Goal: Information Seeking & Learning: Learn about a topic

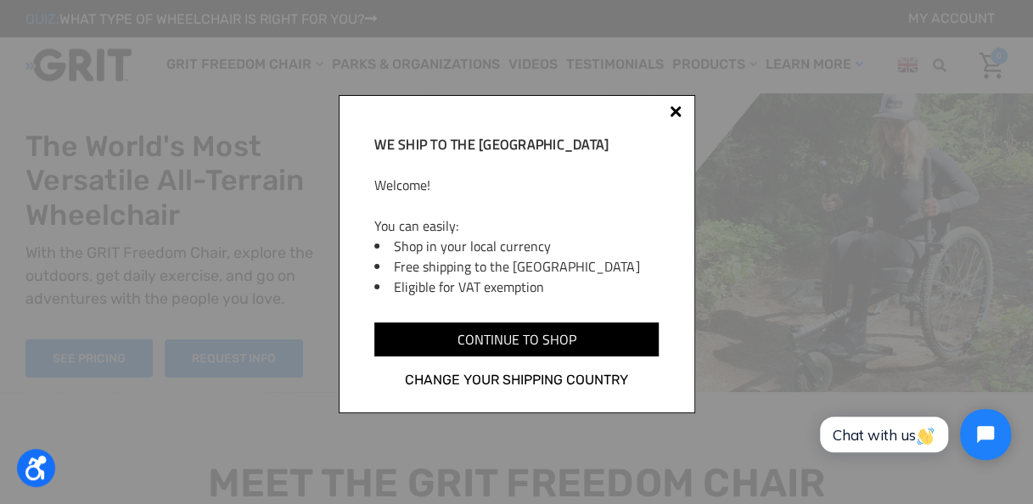
click at [677, 110] on div at bounding box center [676, 111] width 12 height 12
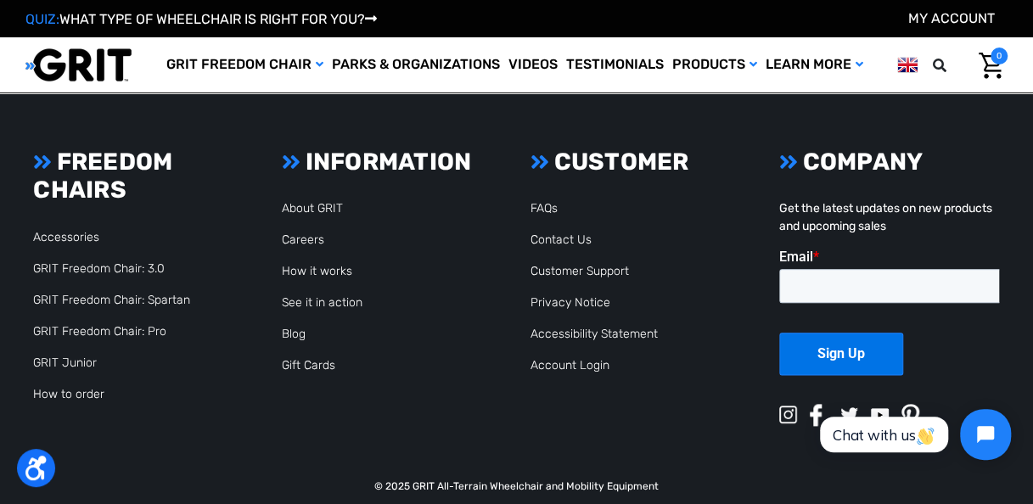
scroll to position [3910, 0]
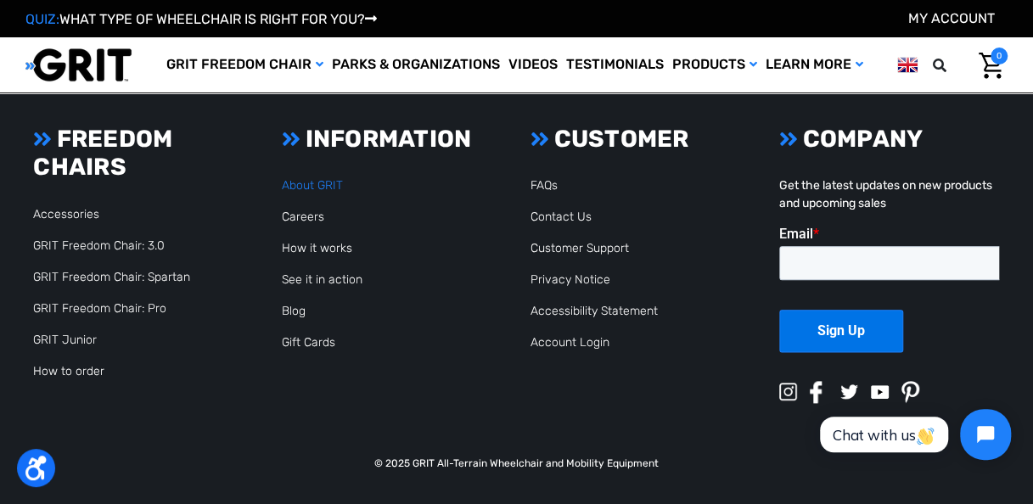
click at [316, 187] on link "About GRIT" at bounding box center [312, 185] width 61 height 14
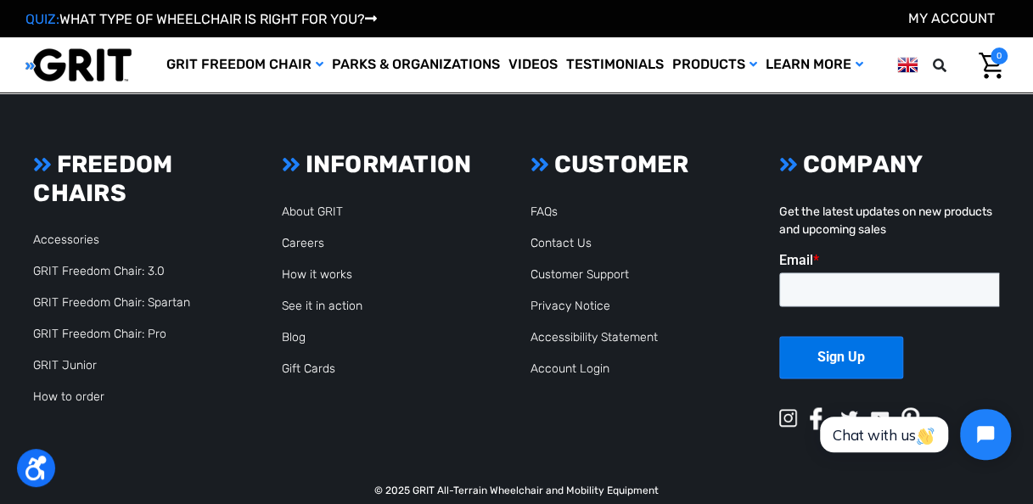
scroll to position [4211, 0]
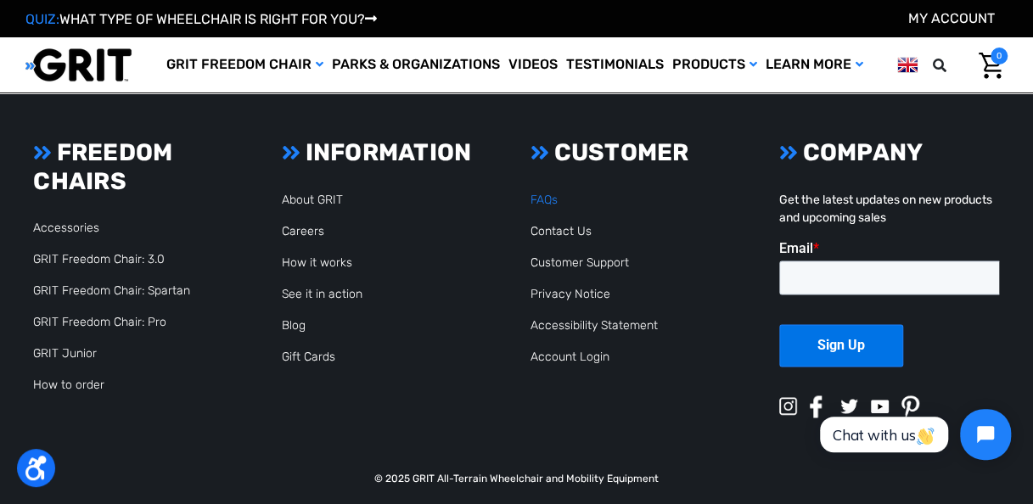
click at [537, 193] on link "FAQs" at bounding box center [544, 200] width 27 height 14
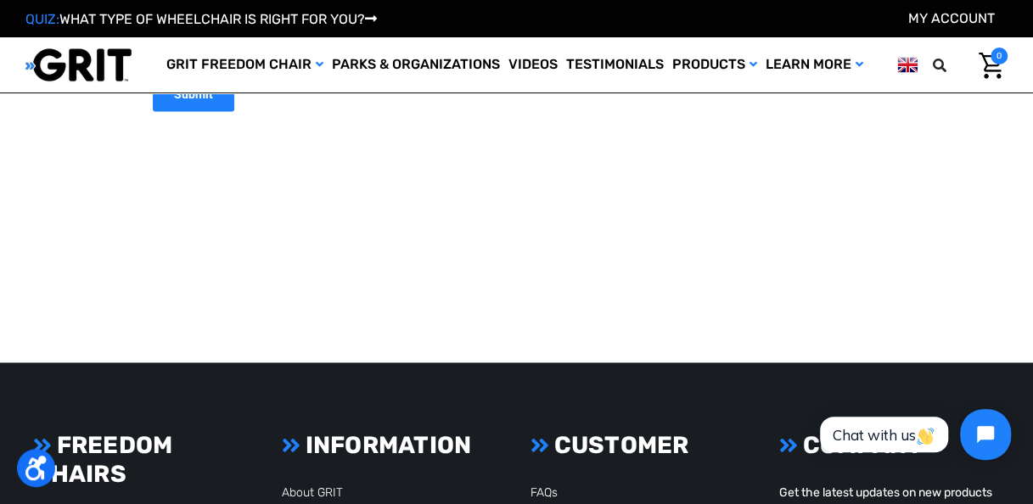
scroll to position [7572, 0]
